Goal: Check status: Check status

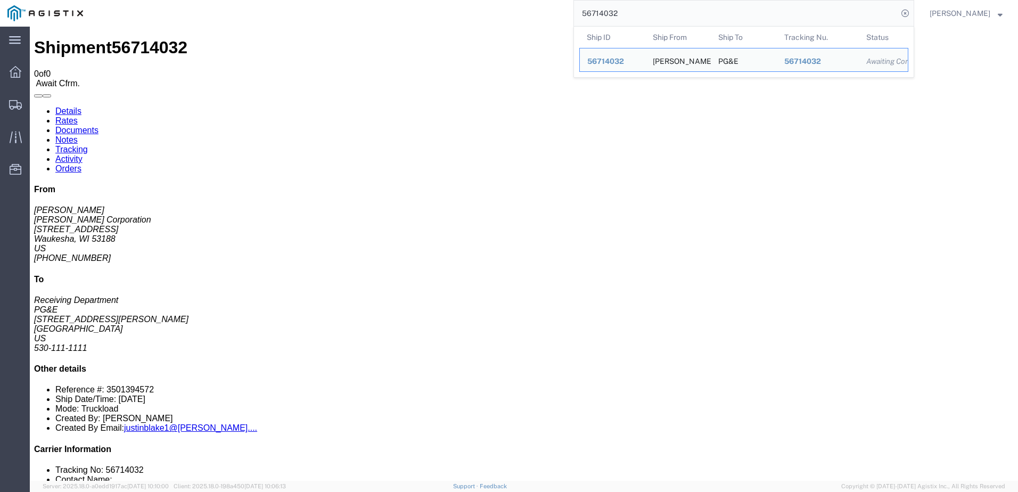
drag, startPoint x: 677, startPoint y: 12, endPoint x: 564, endPoint y: 19, distance: 112.5
click at [564, 19] on div "56714032 Ship ID Ship From Ship To Tracking Nu. Status Ship ID 56714032 Ship Fr…" at bounding box center [503, 13] width 824 height 27
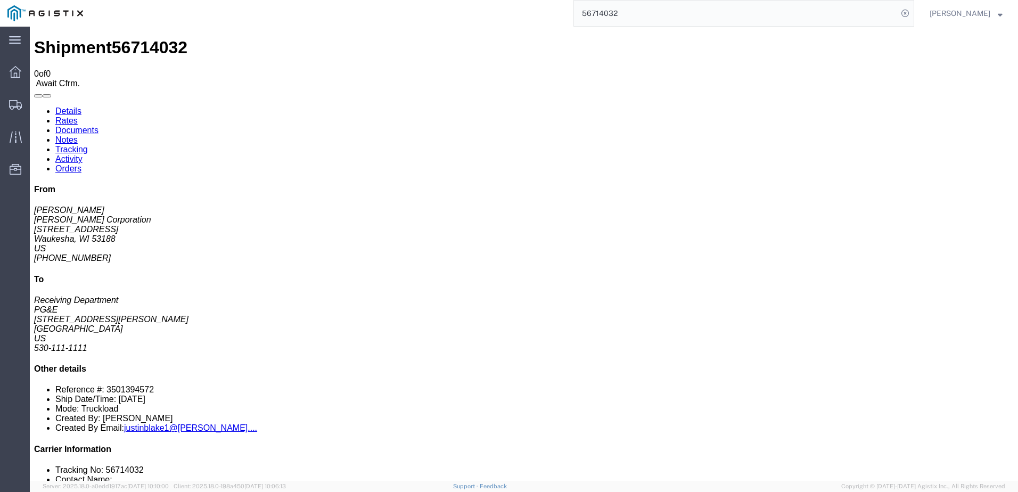
paste input "7599"
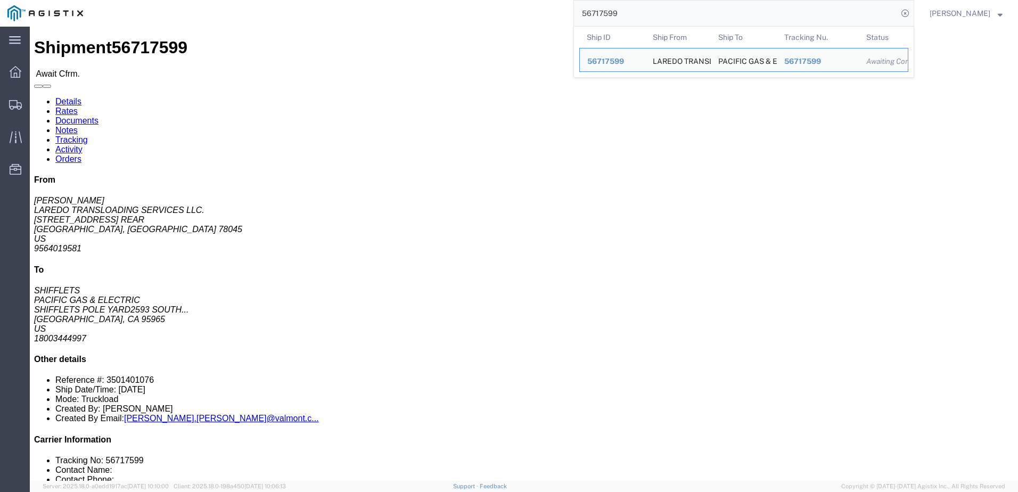
drag, startPoint x: 650, startPoint y: 13, endPoint x: 559, endPoint y: 16, distance: 90.6
click at [559, 16] on div "56717599 Ship ID Ship From Ship To Tracking Nu. Status Ship ID 56717599 Ship Fr…" at bounding box center [503, 13] width 824 height 27
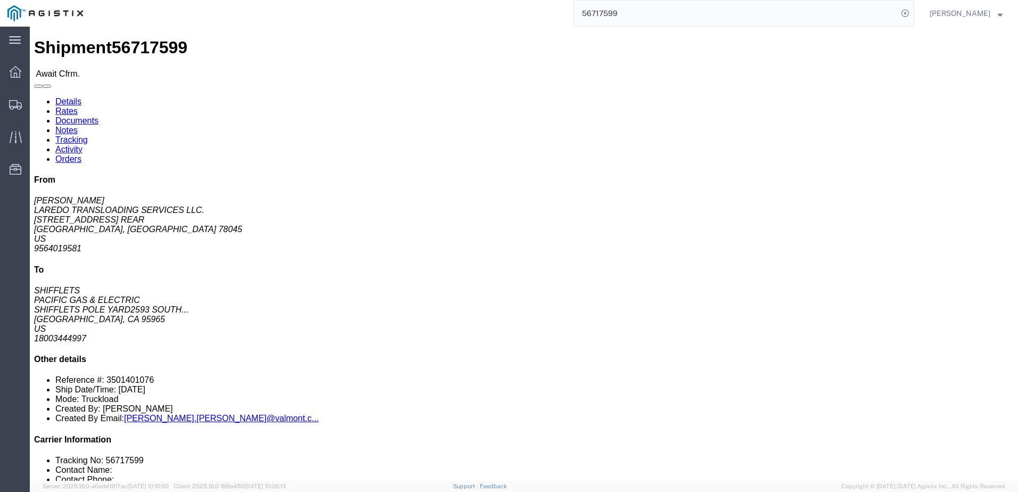
paste input "6"
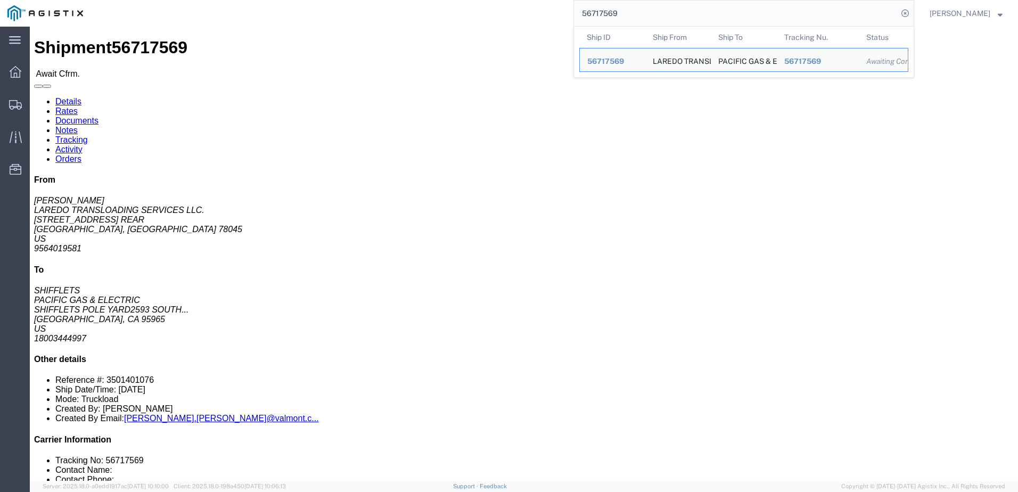
drag, startPoint x: 653, startPoint y: 24, endPoint x: 568, endPoint y: 22, distance: 85.2
click at [568, 22] on div "56717569 Ship ID Ship From Ship To Tracking Nu. Status Ship ID 56717569 Ship Fr…" at bounding box center [503, 13] width 824 height 27
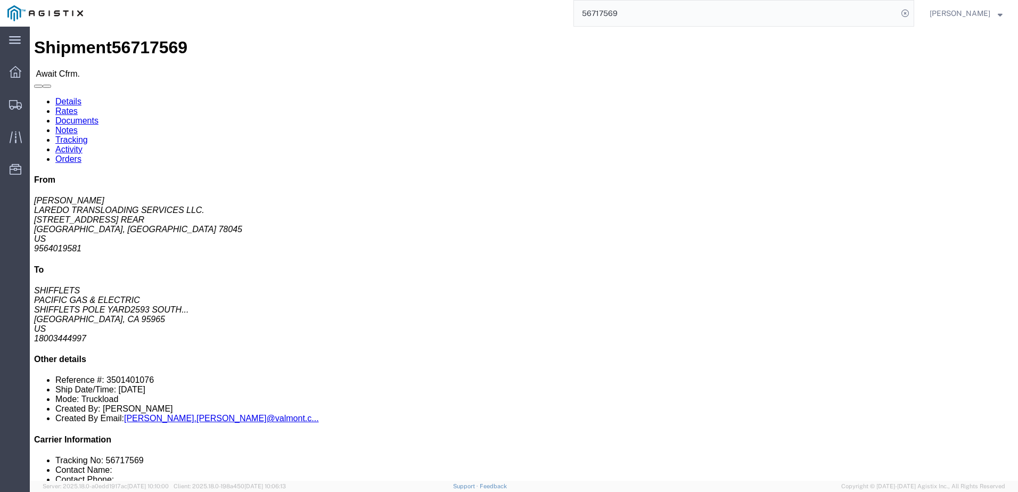
paste input "873"
type input "56717873"
